Goal: Task Accomplishment & Management: Use online tool/utility

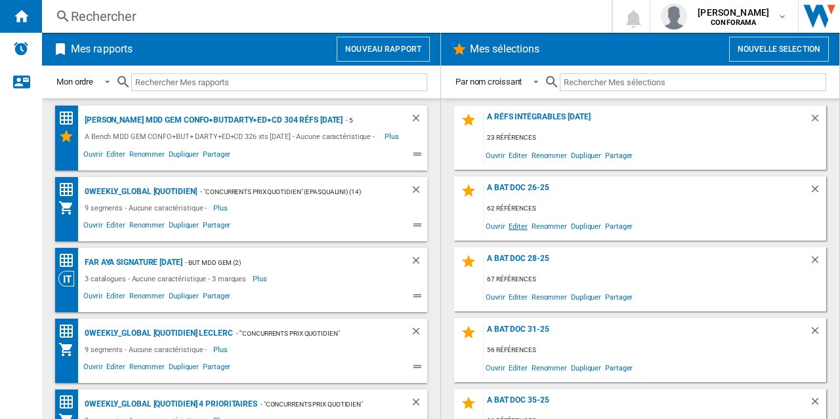
click at [518, 226] on span "Editer" at bounding box center [518, 226] width 22 height 18
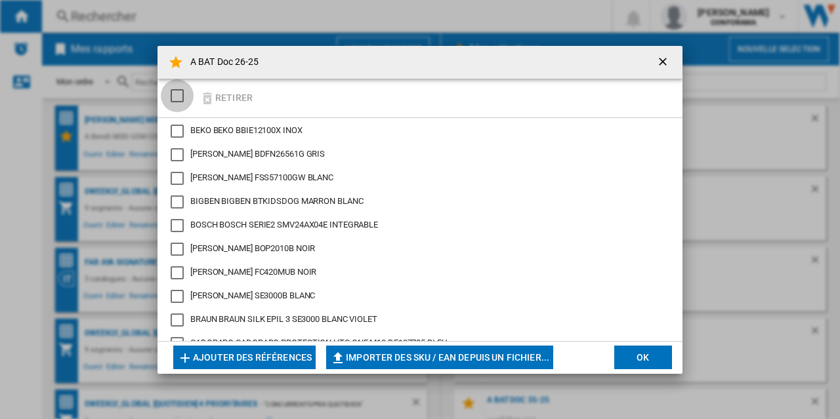
click at [182, 96] on div "SELECTIONS.EDITION_POPUP.SELECT_DESELECT" at bounding box center [177, 95] width 13 height 13
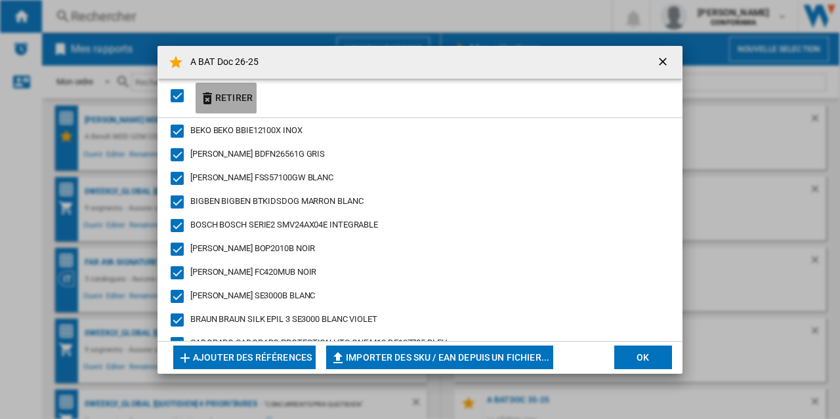
click at [226, 97] on button "Retirer" at bounding box center [226, 98] width 61 height 31
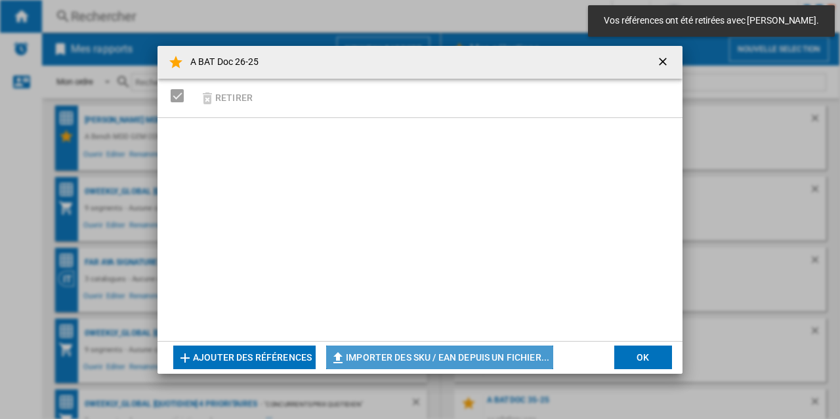
click at [356, 356] on button "Importer des SKU / EAN depuis un fichier..." at bounding box center [439, 358] width 227 height 24
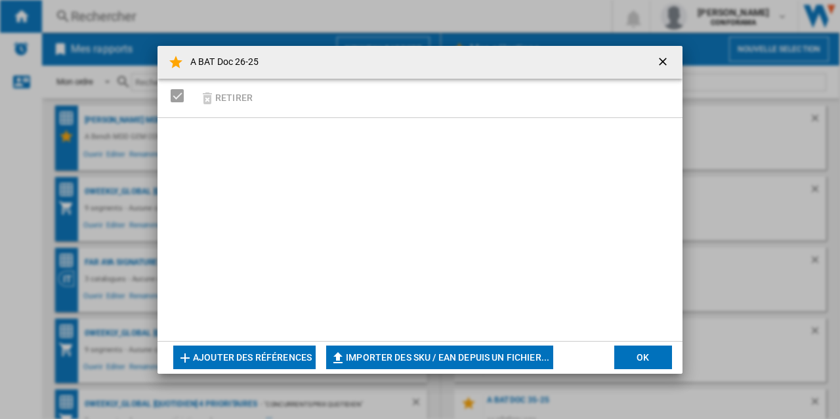
type input "**********"
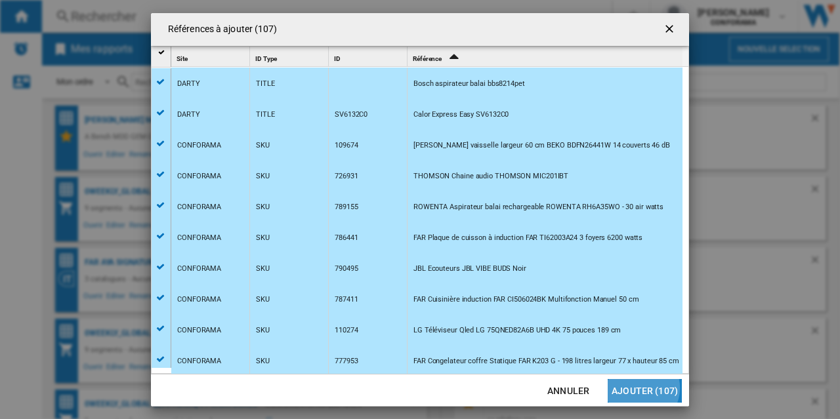
click at [642, 388] on button "Ajouter (107)" at bounding box center [645, 391] width 74 height 24
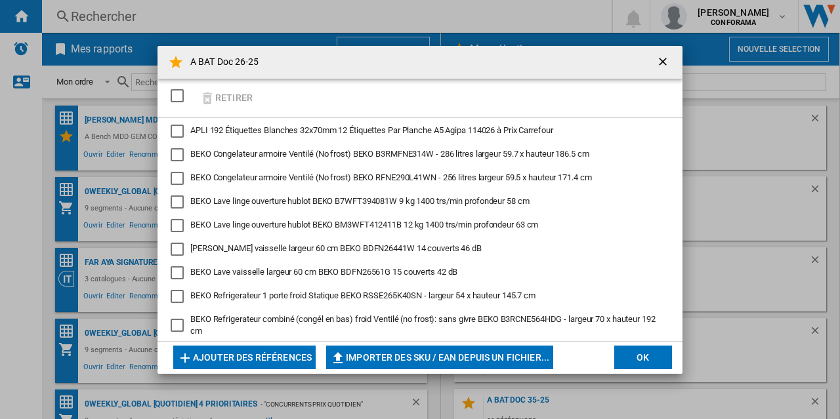
click at [653, 356] on button "OK" at bounding box center [643, 358] width 58 height 24
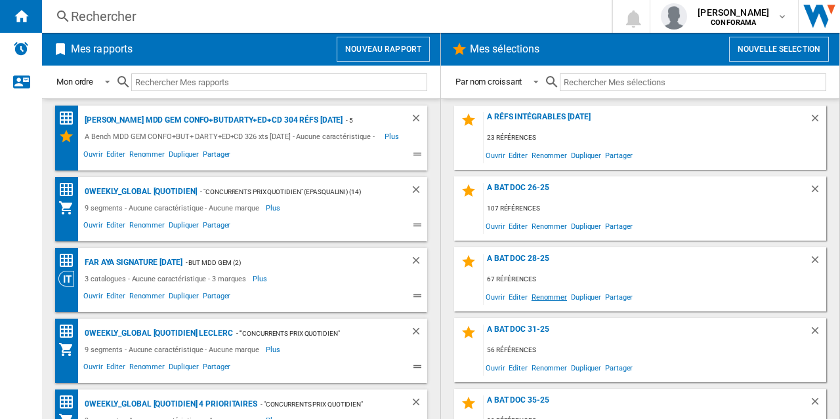
click at [542, 297] on span "Renommer" at bounding box center [548, 297] width 39 height 18
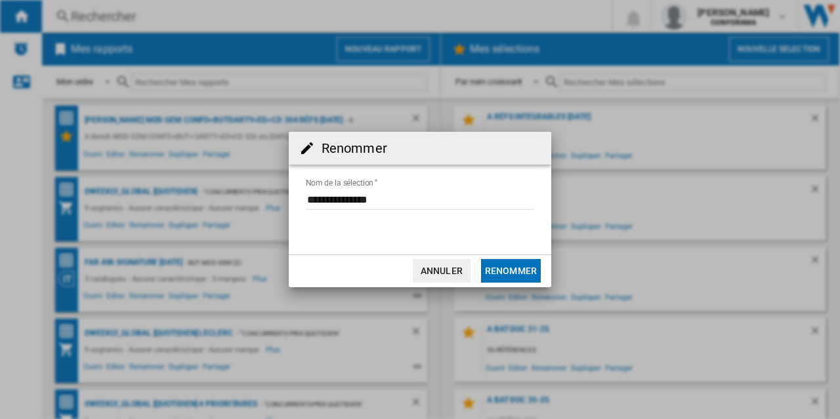
click at [369, 200] on input "Nom de la sélection" at bounding box center [420, 200] width 228 height 20
type input "**********"
click at [520, 269] on button "Renommer" at bounding box center [511, 271] width 60 height 24
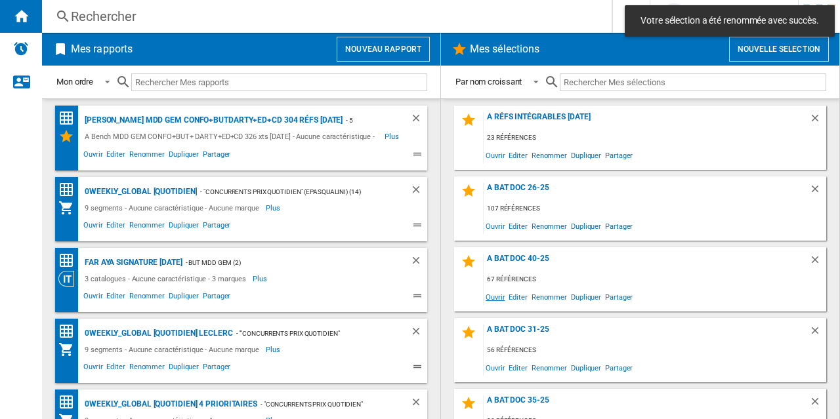
click at [498, 296] on span "Ouvrir" at bounding box center [495, 297] width 23 height 18
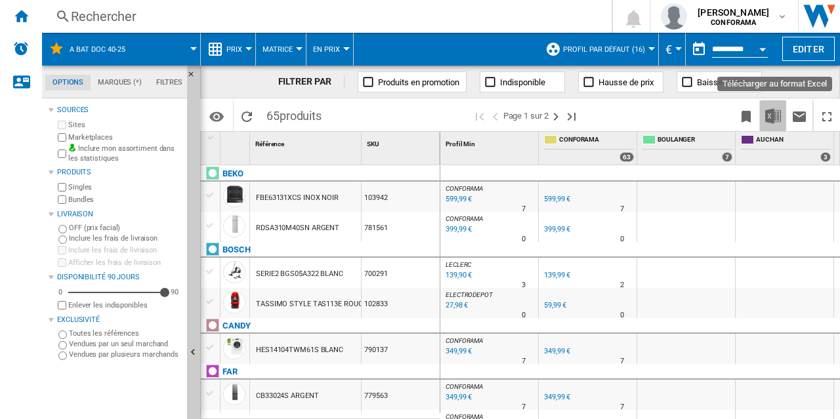
click at [771, 118] on img "Télécharger au format Excel" at bounding box center [773, 116] width 16 height 16
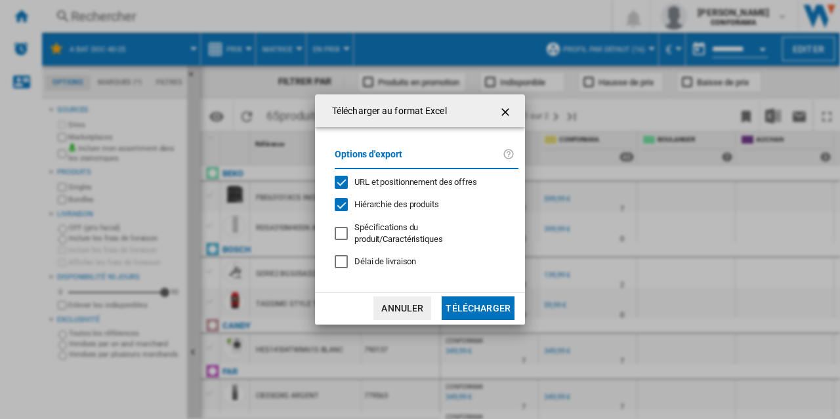
click at [483, 304] on button "Télécharger" at bounding box center [478, 309] width 73 height 24
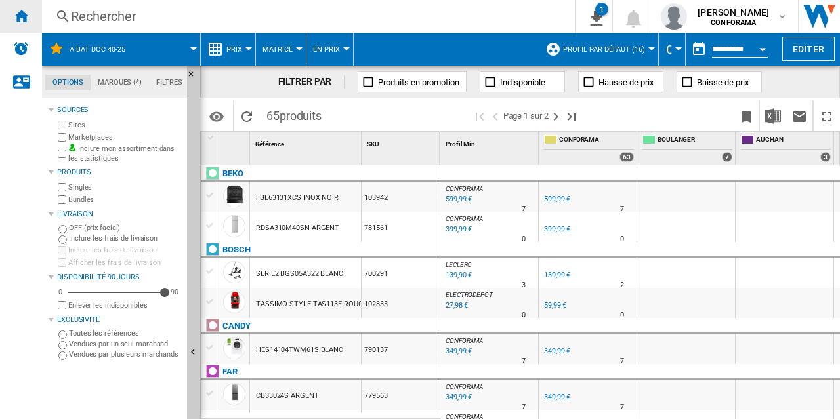
click at [23, 15] on ng-md-icon "Accueil" at bounding box center [21, 16] width 16 height 16
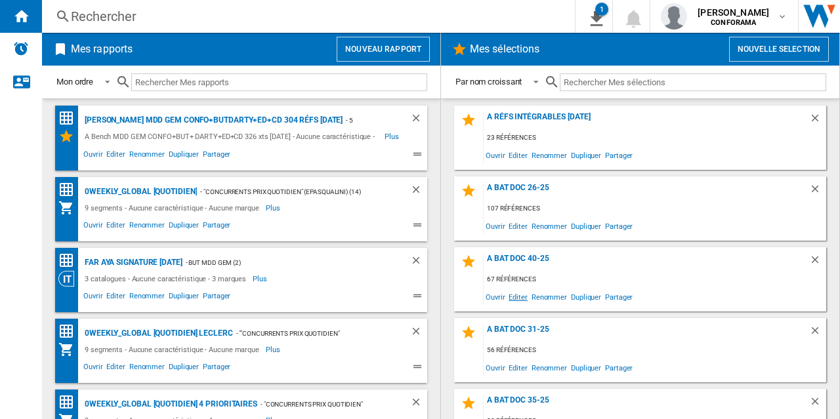
click at [516, 297] on span "Editer" at bounding box center [518, 297] width 22 height 18
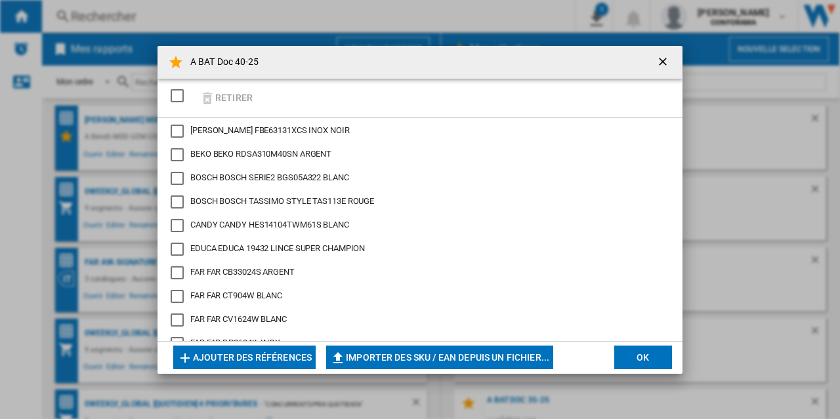
click at [175, 94] on div "SELECTIONS.EDITION_POPUP.SELECT_DESELECT" at bounding box center [177, 95] width 13 height 13
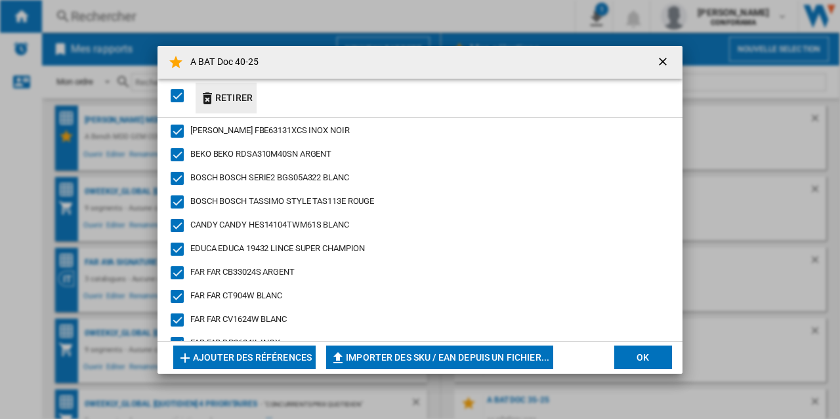
click at [234, 96] on button "Retirer" at bounding box center [226, 98] width 61 height 31
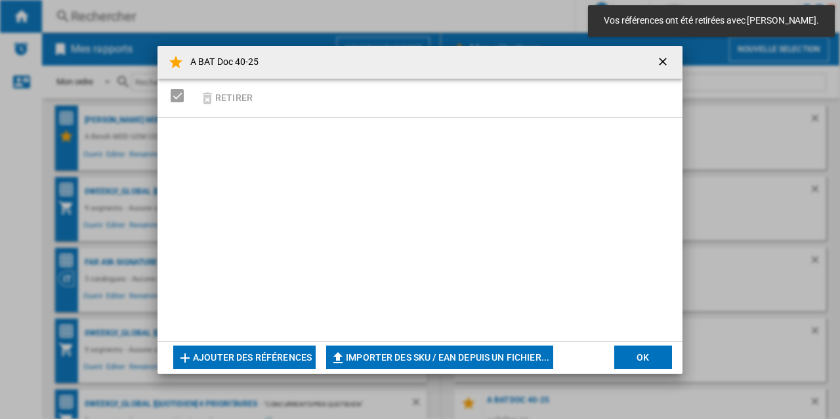
click at [384, 359] on button "Importer des SKU / EAN depuis un fichier..." at bounding box center [439, 358] width 227 height 24
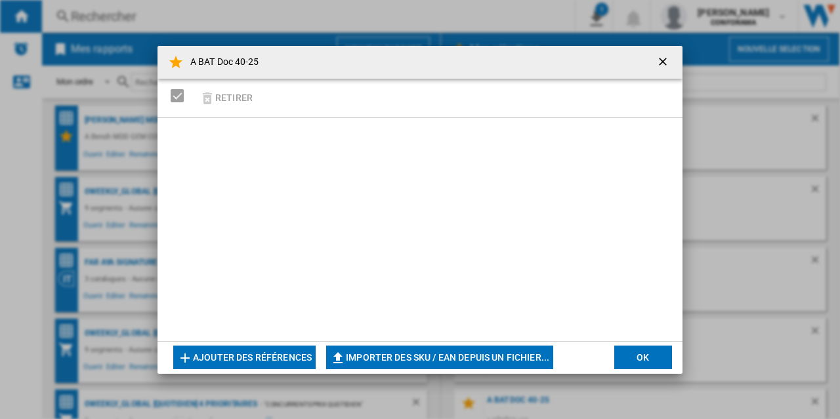
type input "**********"
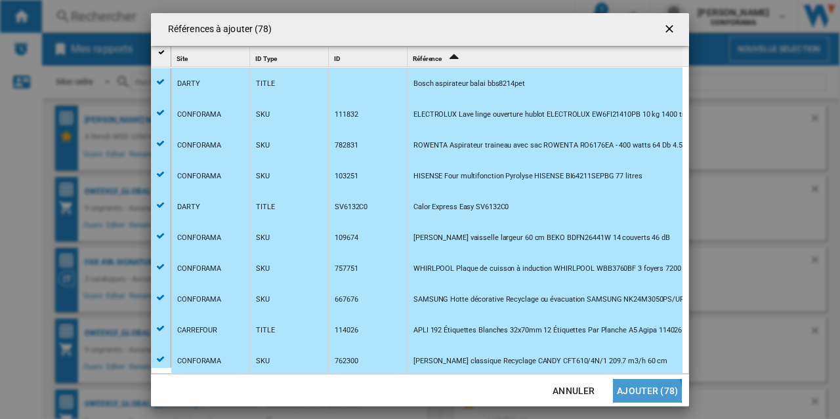
click at [642, 394] on button "Ajouter (78)" at bounding box center [647, 391] width 69 height 24
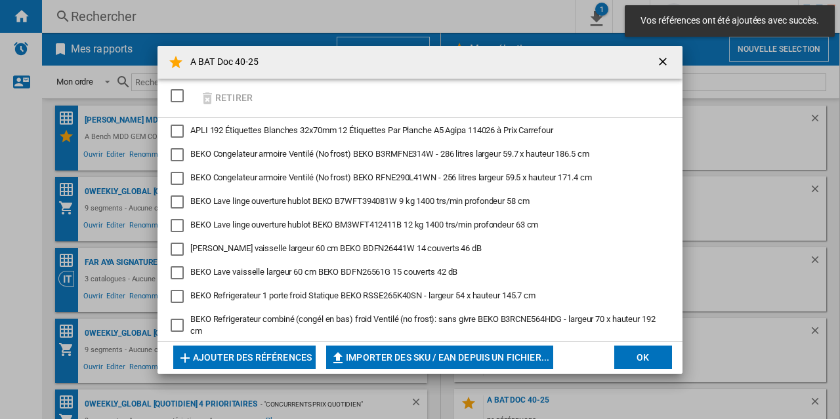
click at [636, 355] on button "OK" at bounding box center [643, 358] width 58 height 24
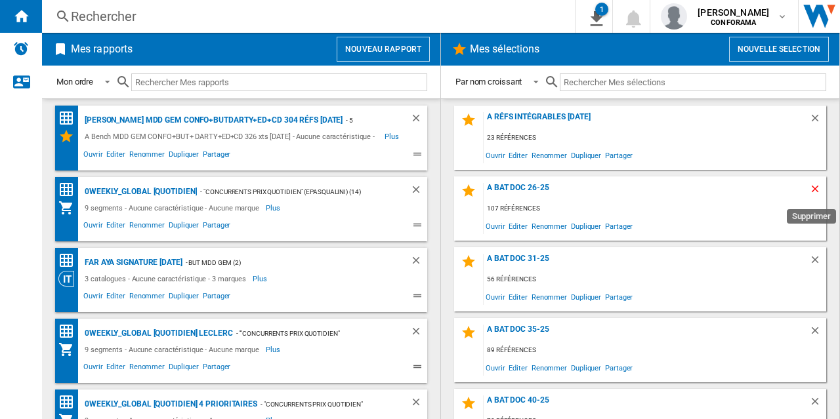
click at [809, 188] on ng-md-icon "Supprimer" at bounding box center [817, 191] width 16 height 16
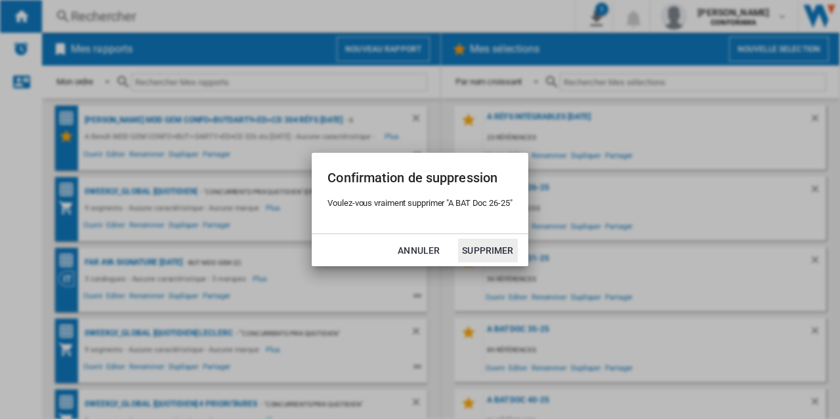
click at [484, 253] on button "Supprimer" at bounding box center [487, 251] width 59 height 24
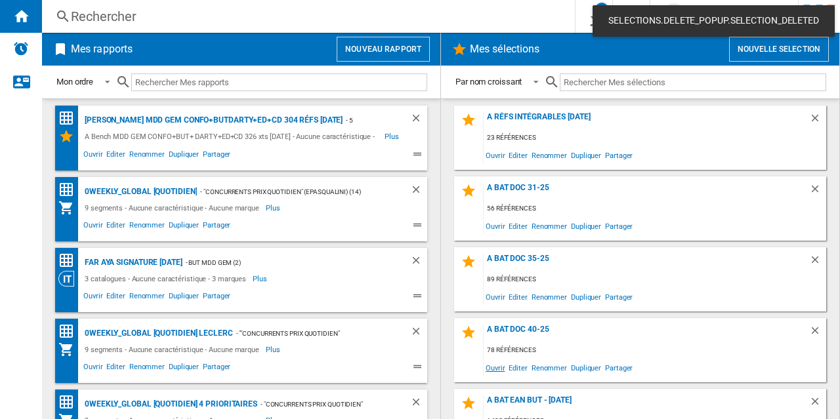
click at [495, 368] on span "Ouvrir" at bounding box center [495, 368] width 23 height 18
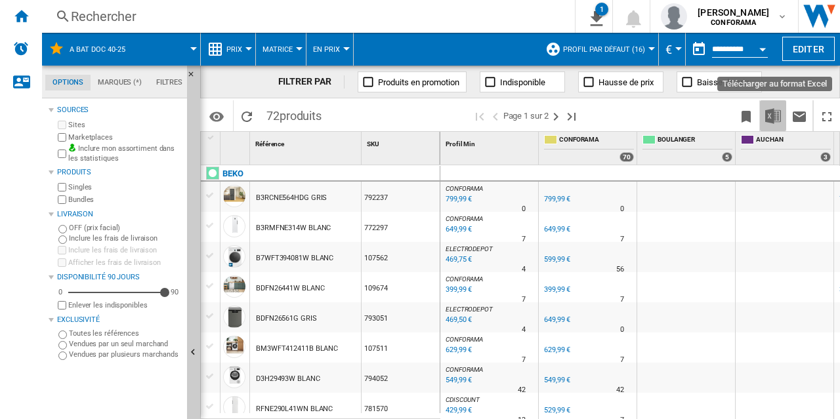
click at [774, 118] on img "Télécharger au format Excel" at bounding box center [773, 116] width 16 height 16
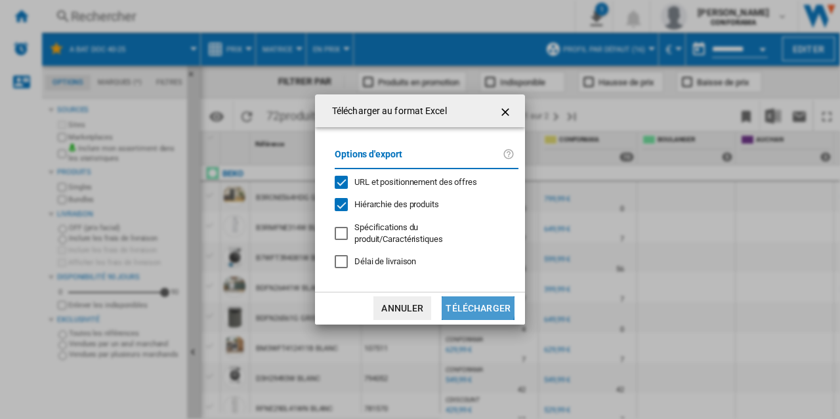
click at [477, 300] on button "Télécharger" at bounding box center [478, 309] width 73 height 24
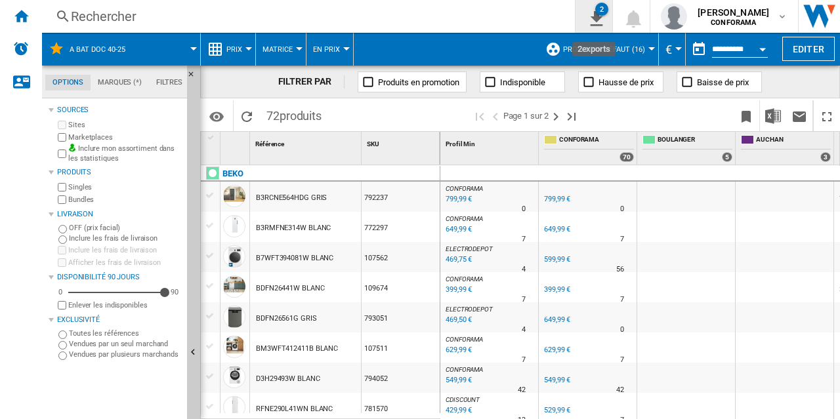
click at [596, 9] on div "2" at bounding box center [601, 9] width 13 height 13
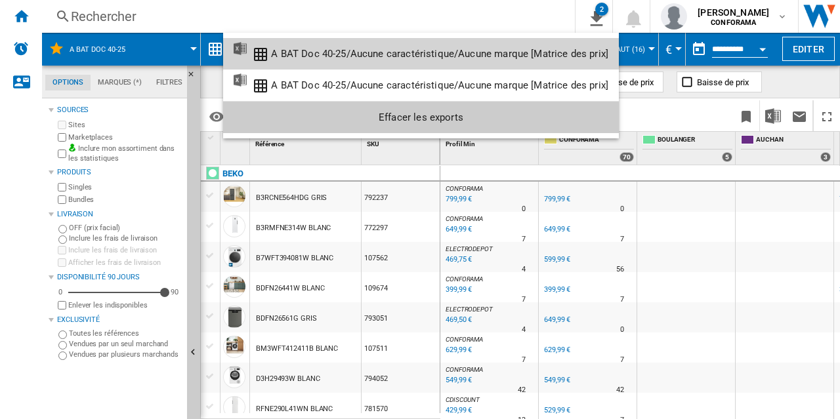
click at [470, 53] on div "A BAT Doc 40-25/Aucune caractéristique/Aucune marque [Matrice des prix]" at bounding box center [439, 54] width 337 height 12
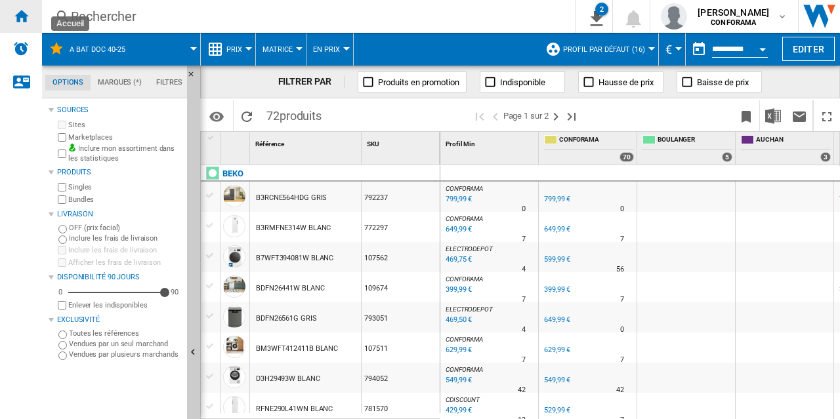
click at [27, 19] on ng-md-icon "Accueil" at bounding box center [21, 16] width 16 height 16
